Goal: Task Accomplishment & Management: Complete application form

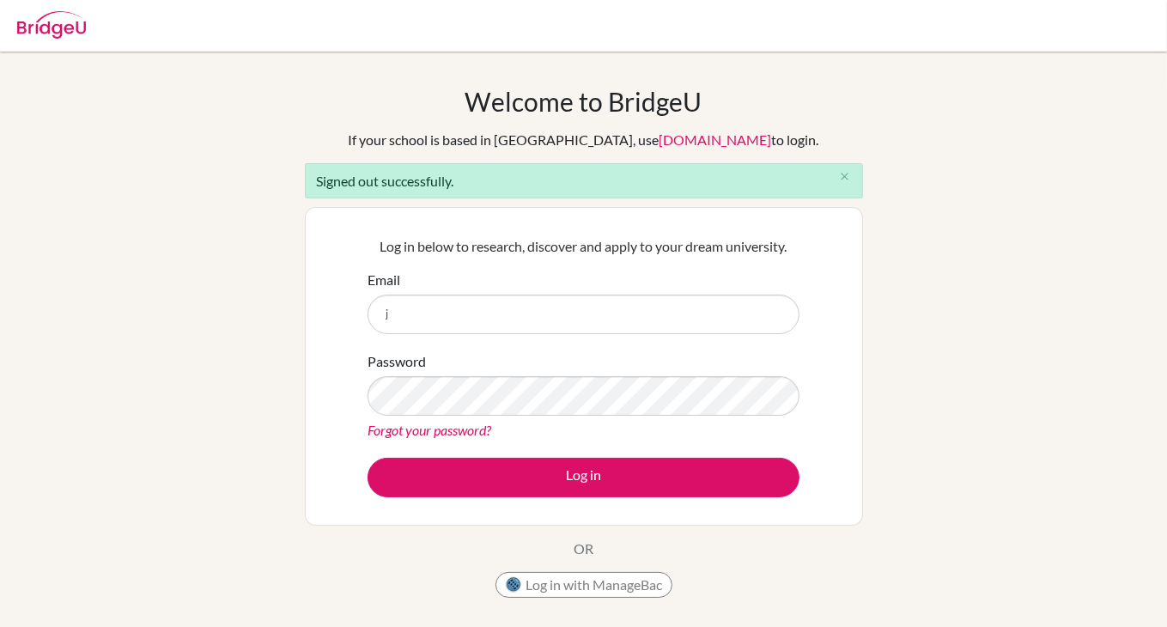
type input "[EMAIL_ADDRESS][DOMAIN_NAME]"
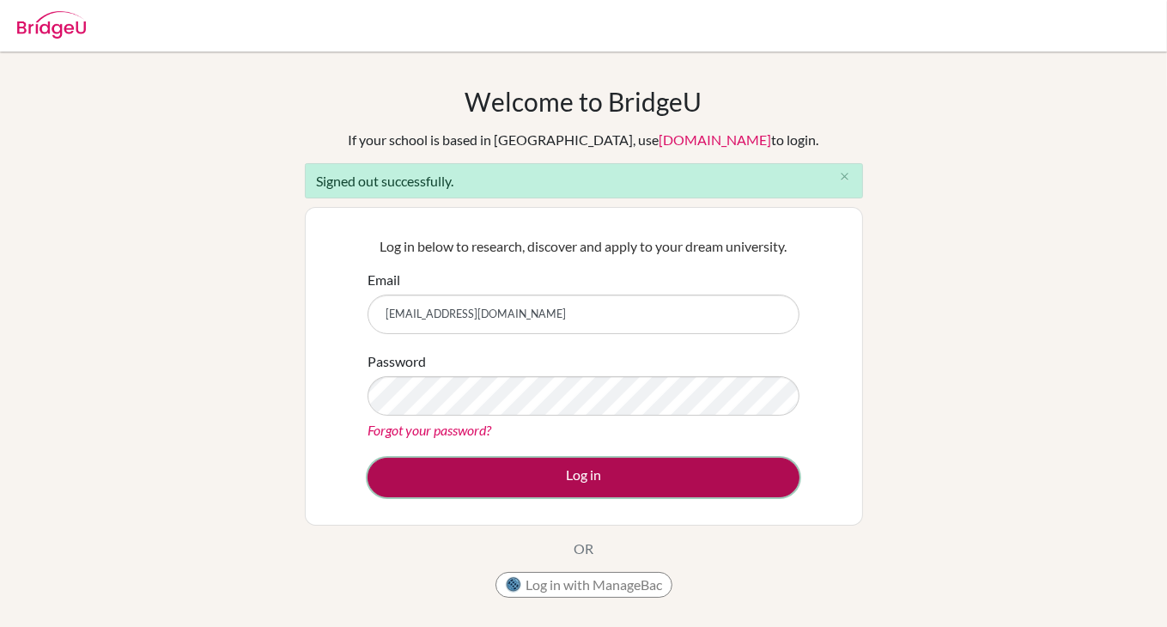
click at [531, 477] on button "Log in" at bounding box center [583, 477] width 432 height 39
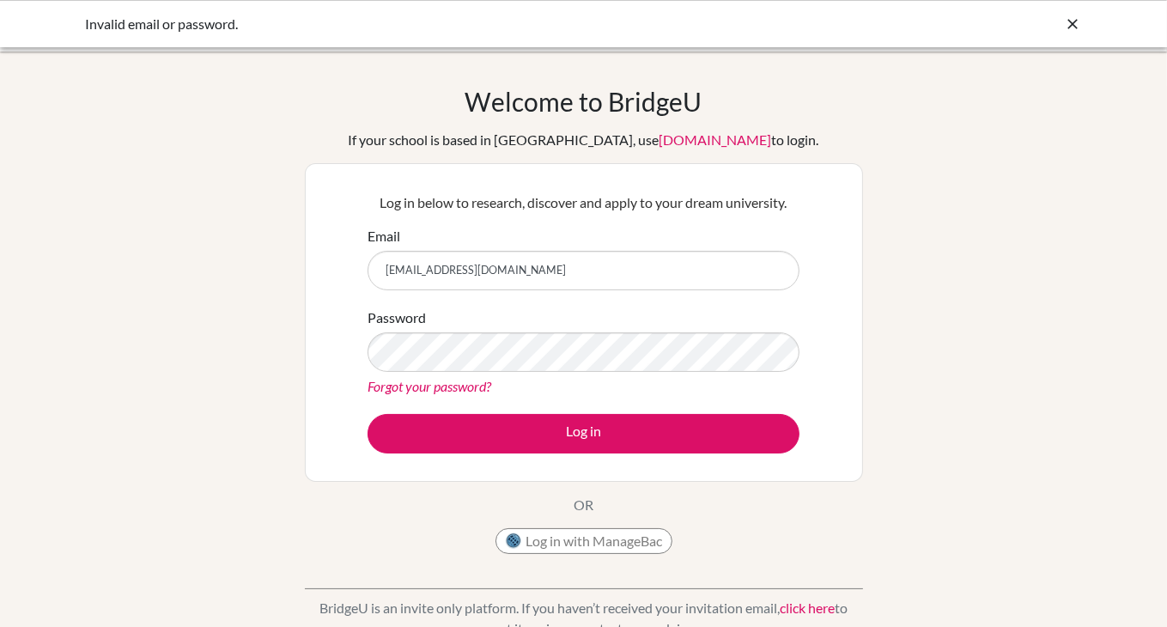
drag, startPoint x: 607, startPoint y: 276, endPoint x: 257, endPoint y: 260, distance: 350.7
click at [257, 260] on div "Welcome to [GEOGRAPHIC_DATA] If your school is based in [GEOGRAPHIC_DATA], use …" at bounding box center [583, 367] width 1167 height 562
type input "[PERSON_NAME][EMAIL_ADDRESS][DOMAIN_NAME]"
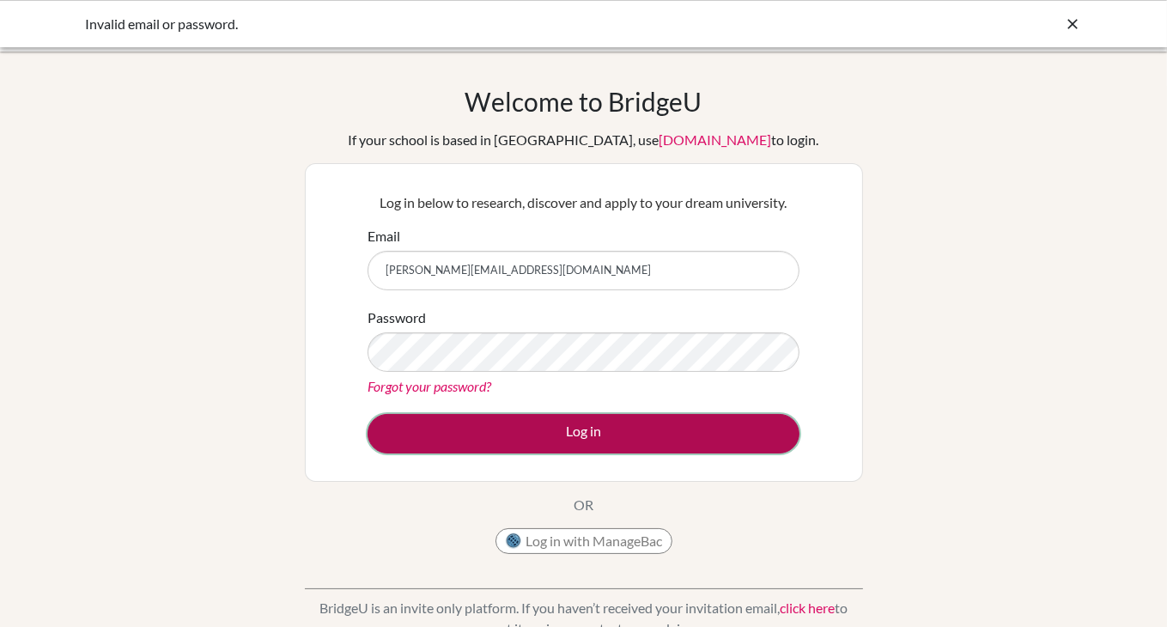
click at [646, 448] on button "Log in" at bounding box center [583, 433] width 432 height 39
